Goal: Ask a question

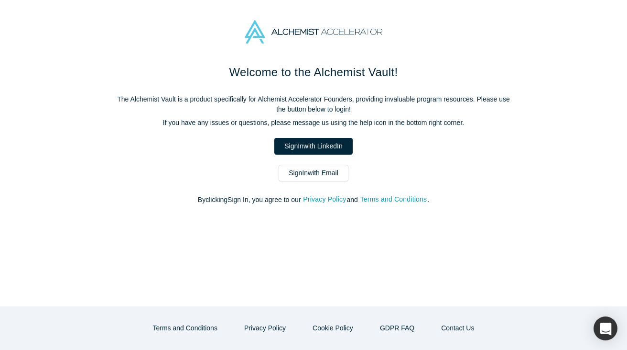
click at [188, 124] on p "If you have any issues or questions, please message us using the help icon in t…" at bounding box center [314, 123] width 402 height 10
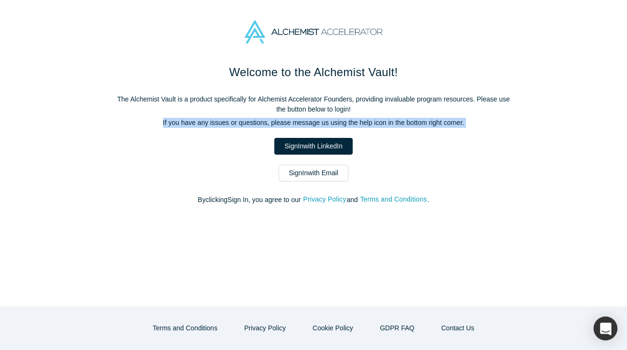
click at [188, 124] on p "If you have any issues or questions, please message us using the help icon in t…" at bounding box center [314, 123] width 402 height 10
click at [223, 120] on p "If you have any issues or questions, please message us using the help icon in t…" at bounding box center [314, 123] width 402 height 10
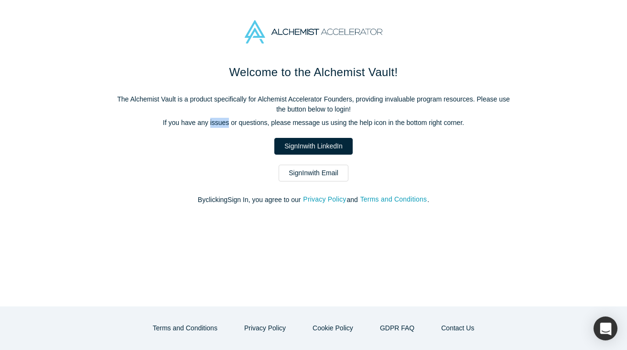
click at [223, 120] on p "If you have any issues or questions, please message us using the help icon in t…" at bounding box center [314, 123] width 402 height 10
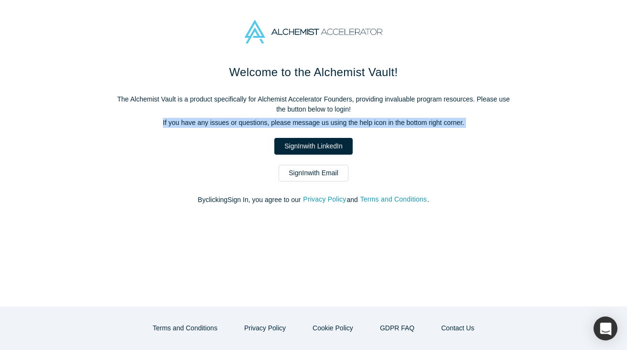
click at [223, 120] on p "If you have any issues or questions, please message us using the help icon in t…" at bounding box center [314, 123] width 402 height 10
